Goal: Information Seeking & Learning: Learn about a topic

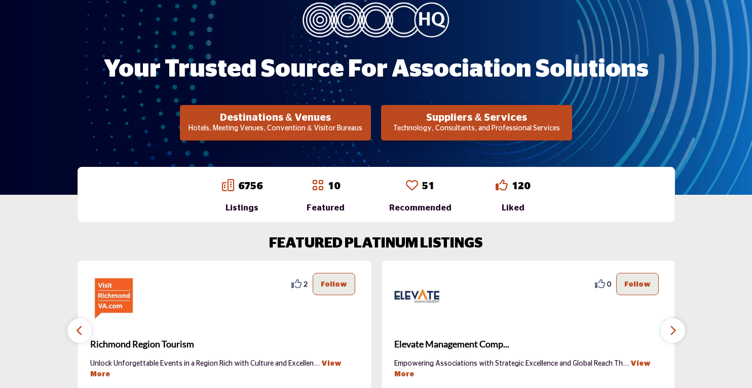
scroll to position [213, 0]
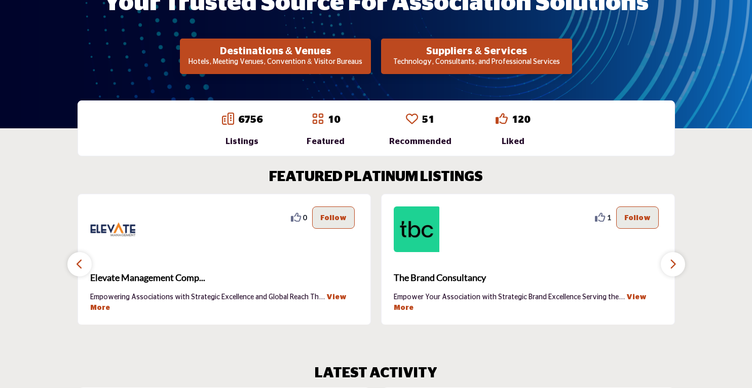
click at [368, 62] on p "Technology, Consultants, and Professional Services" at bounding box center [275, 62] width 185 height 10
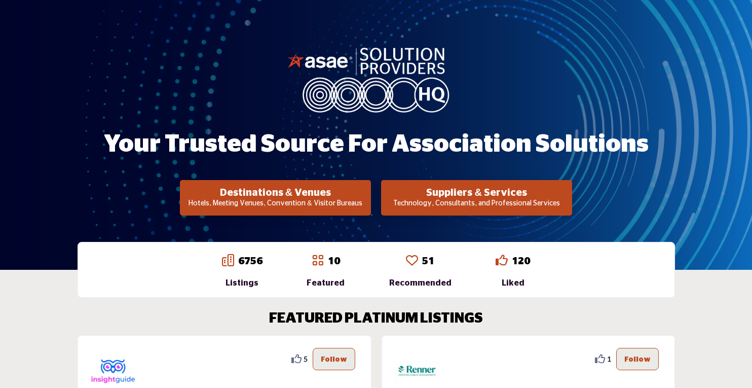
scroll to position [76, 0]
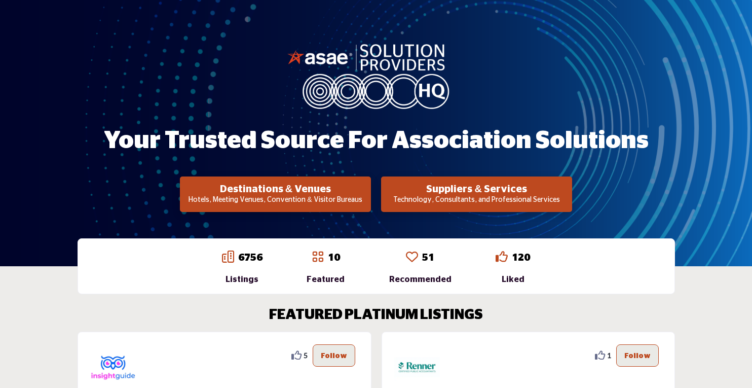
click at [368, 193] on h2 "Suppliers & Services" at bounding box center [275, 189] width 185 height 12
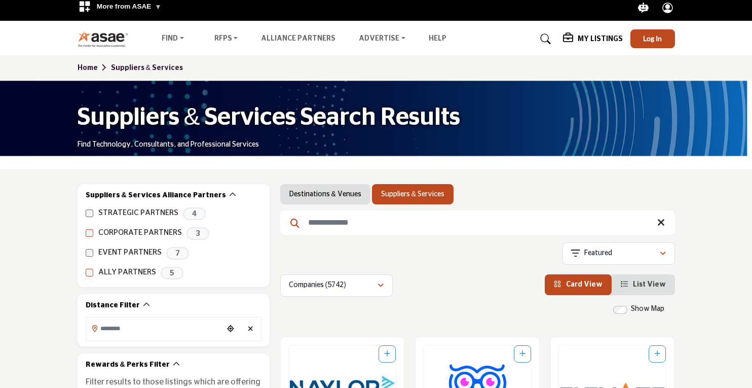
scroll to position [7, 0]
click at [586, 35] on h5 "My Listings" at bounding box center [600, 38] width 45 height 9
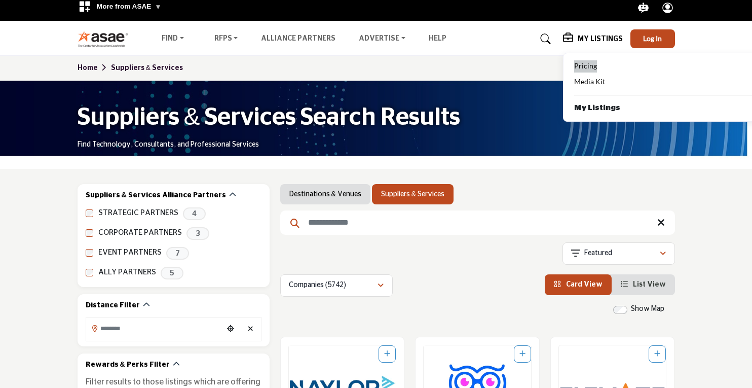
click at [590, 61] on span "Pricing" at bounding box center [585, 65] width 23 height 9
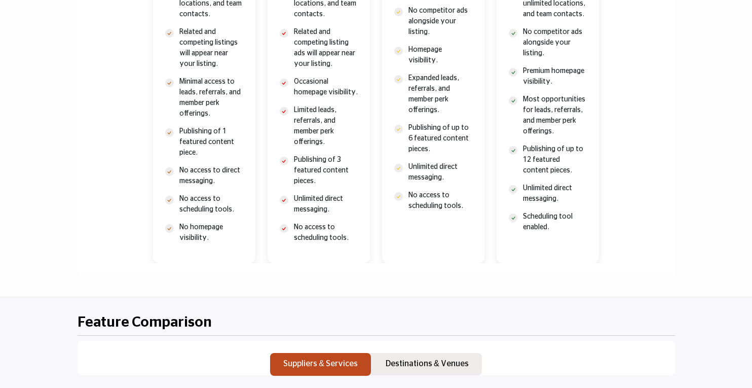
scroll to position [200, 0]
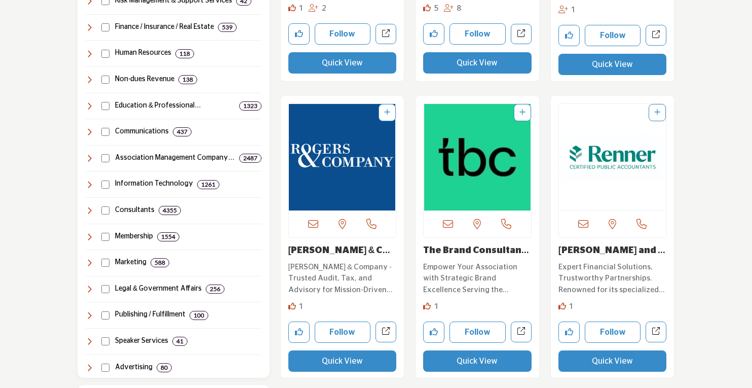
scroll to position [518, 0]
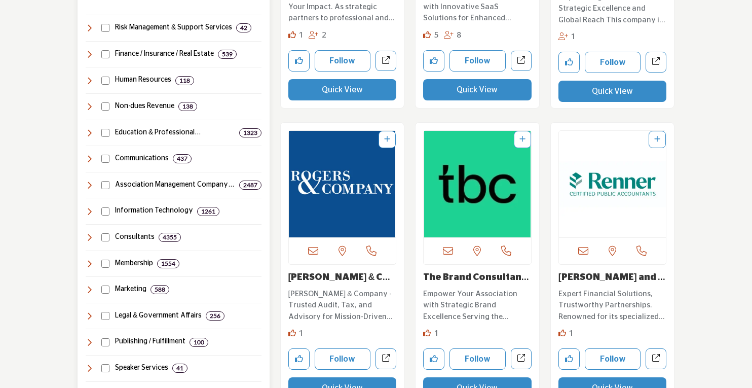
click at [132, 141] on div "Suppliers & Services Clear Risk Management & Support Services 42 8 37" at bounding box center [174, 203] width 176 height 392
click at [110, 128] on div "Education & Professional Developmen... 1323" at bounding box center [174, 133] width 176 height 11
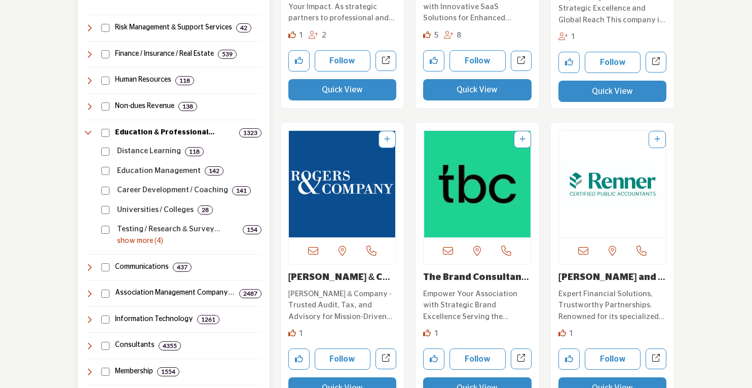
click at [121, 238] on p "show more (4)" at bounding box center [189, 241] width 144 height 11
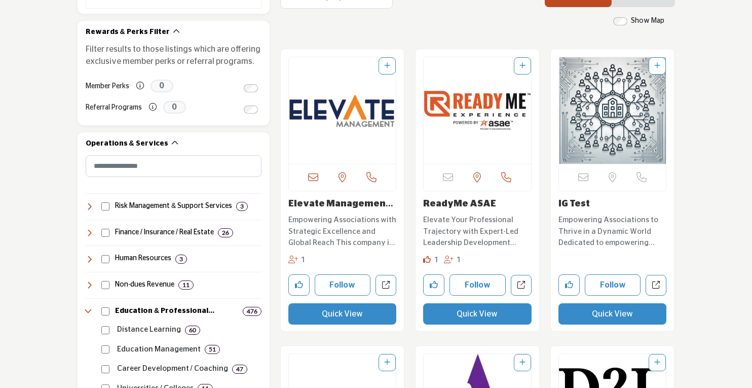
scroll to position [679, 0]
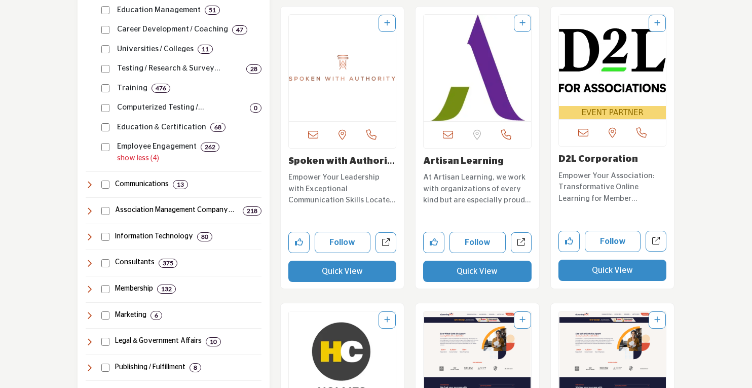
click at [515, 71] on img "Open Listing in new tab" at bounding box center [477, 68] width 107 height 106
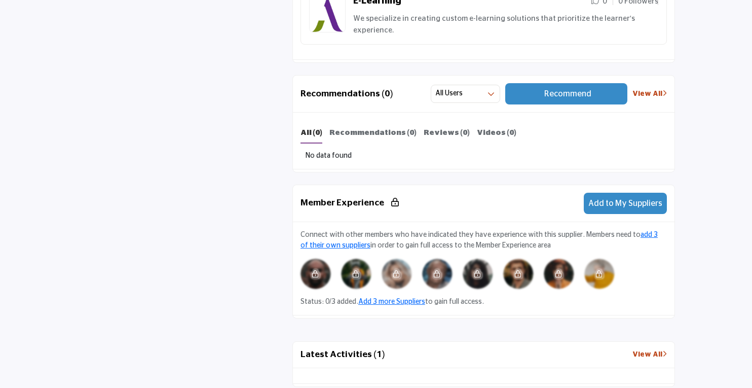
scroll to position [646, 0]
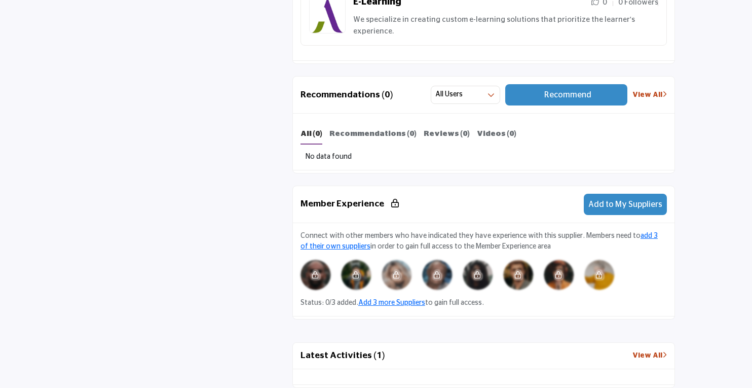
drag, startPoint x: 755, startPoint y: 211, endPoint x: 754, endPoint y: 180, distance: 30.9
click at [752, 180] on html "More from ASAE .asae-eb-switcher-icon { fill: #ffffff; stroke-width: 0px; } .as…" at bounding box center [376, 193] width 752 height 1679
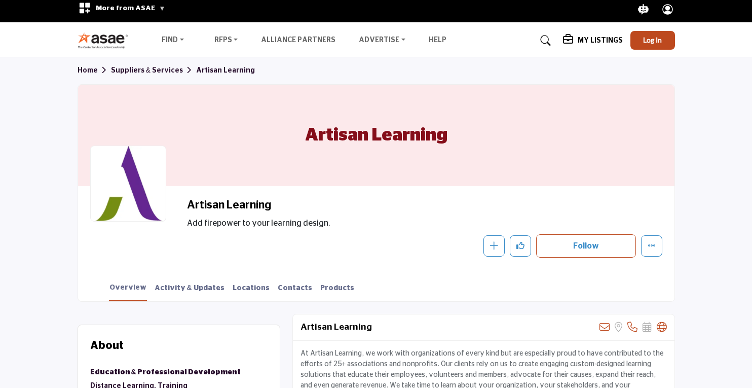
scroll to position [0, 0]
